Goal: Browse casually

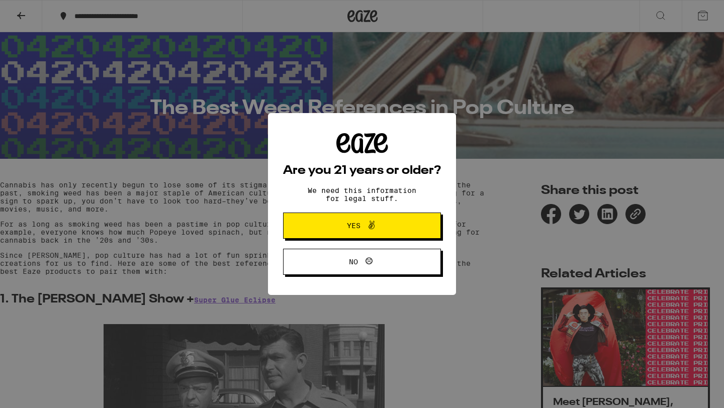
scroll to position [173, 0]
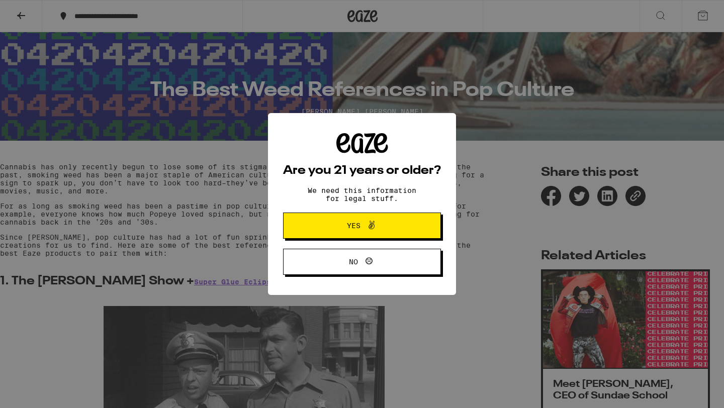
click at [319, 237] on button "Yes" at bounding box center [362, 226] width 158 height 26
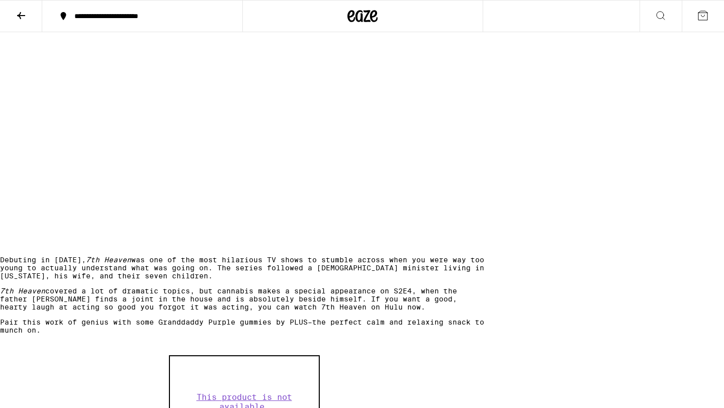
scroll to position [989, 0]
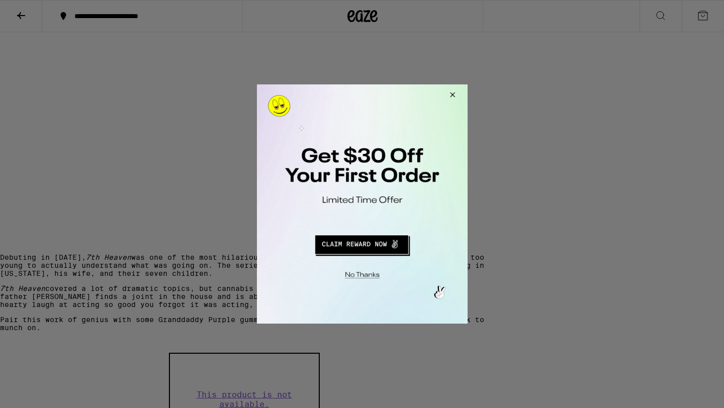
click at [454, 94] on button "Close Modal" at bounding box center [450, 96] width 27 height 24
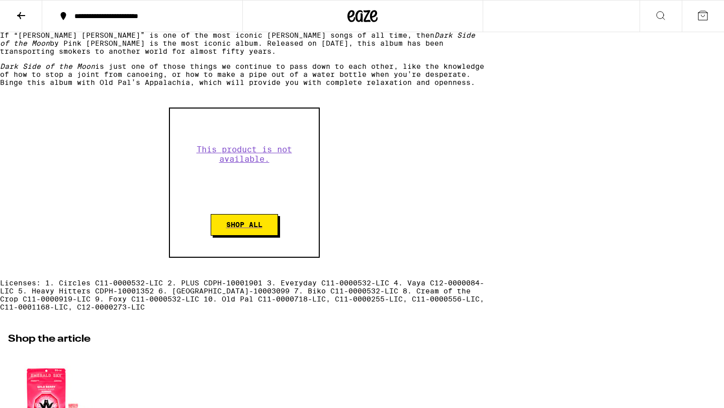
scroll to position [5234, 0]
